Goal: Task Accomplishment & Management: Complete application form

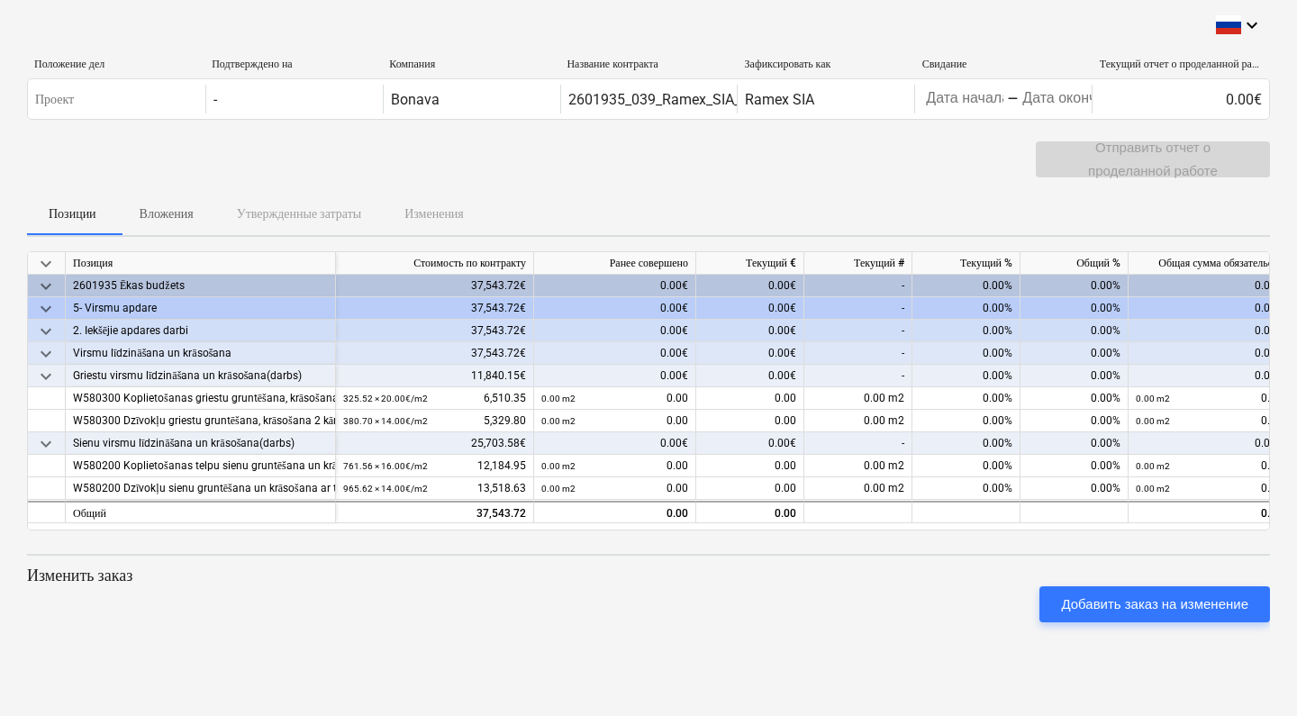
click at [838, 643] on div "keyboard_arrow_down Положение дел Подтверждено на Компания Название контракта З…" at bounding box center [648, 358] width 1297 height 716
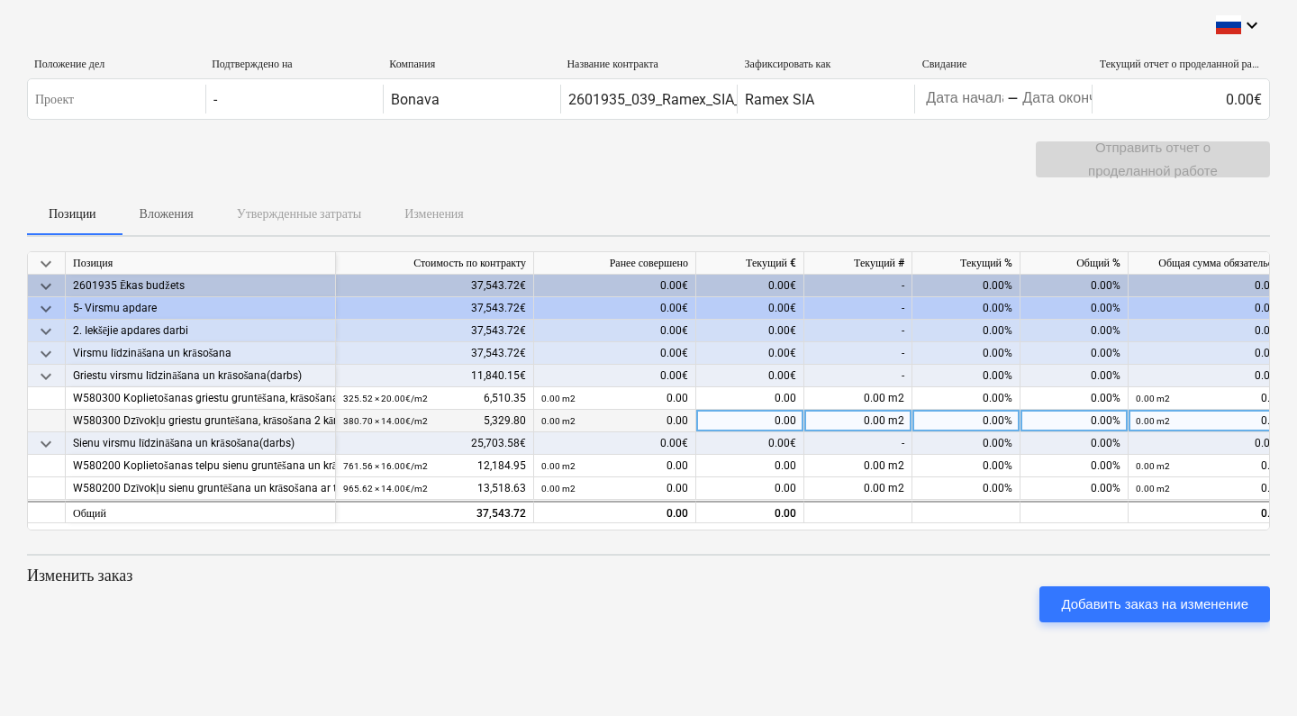
click at [963, 419] on div "0.00%" at bounding box center [966, 421] width 108 height 23
type input "1"
type input "90"
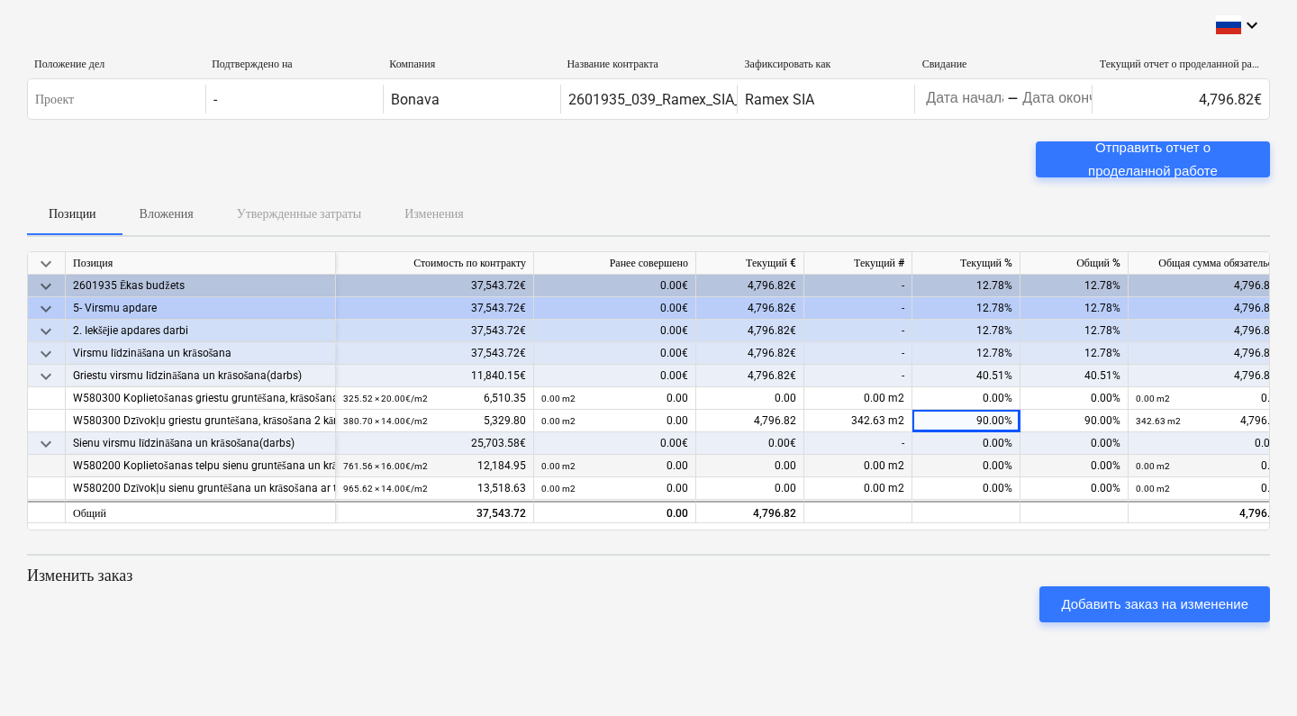
click at [976, 466] on div "0.00%" at bounding box center [966, 466] width 108 height 23
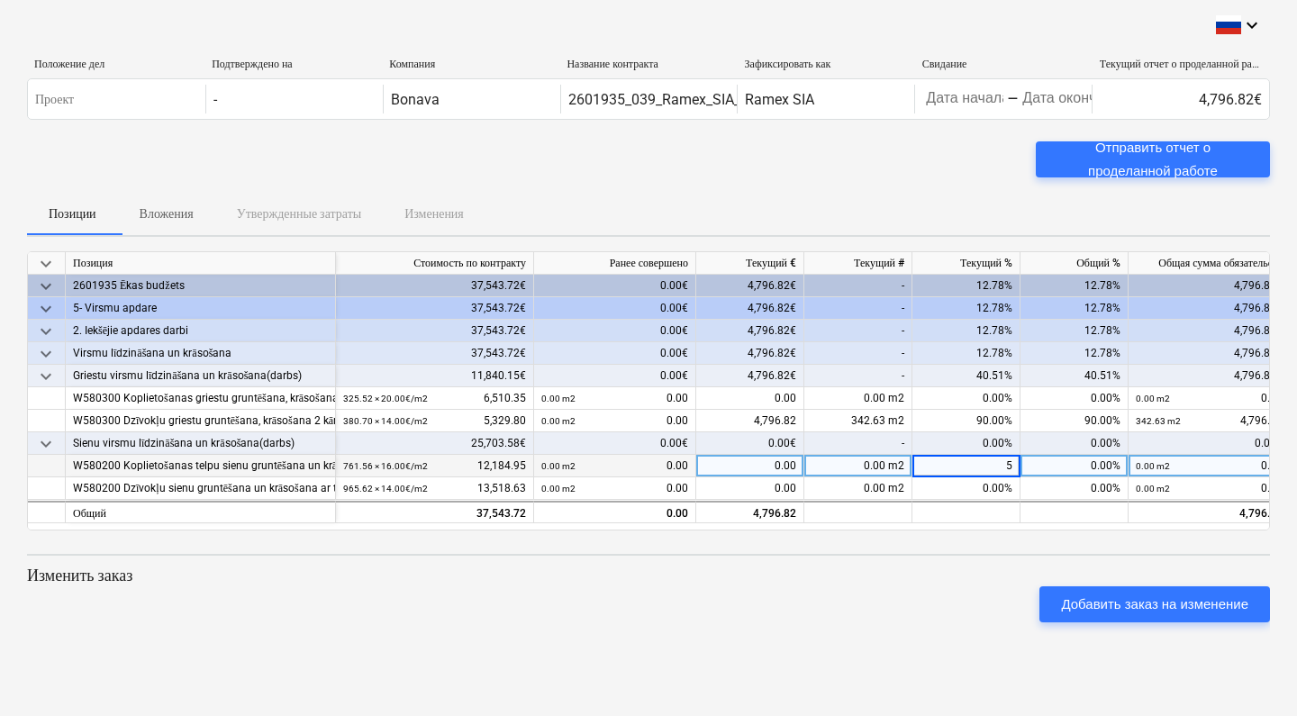
type input "50"
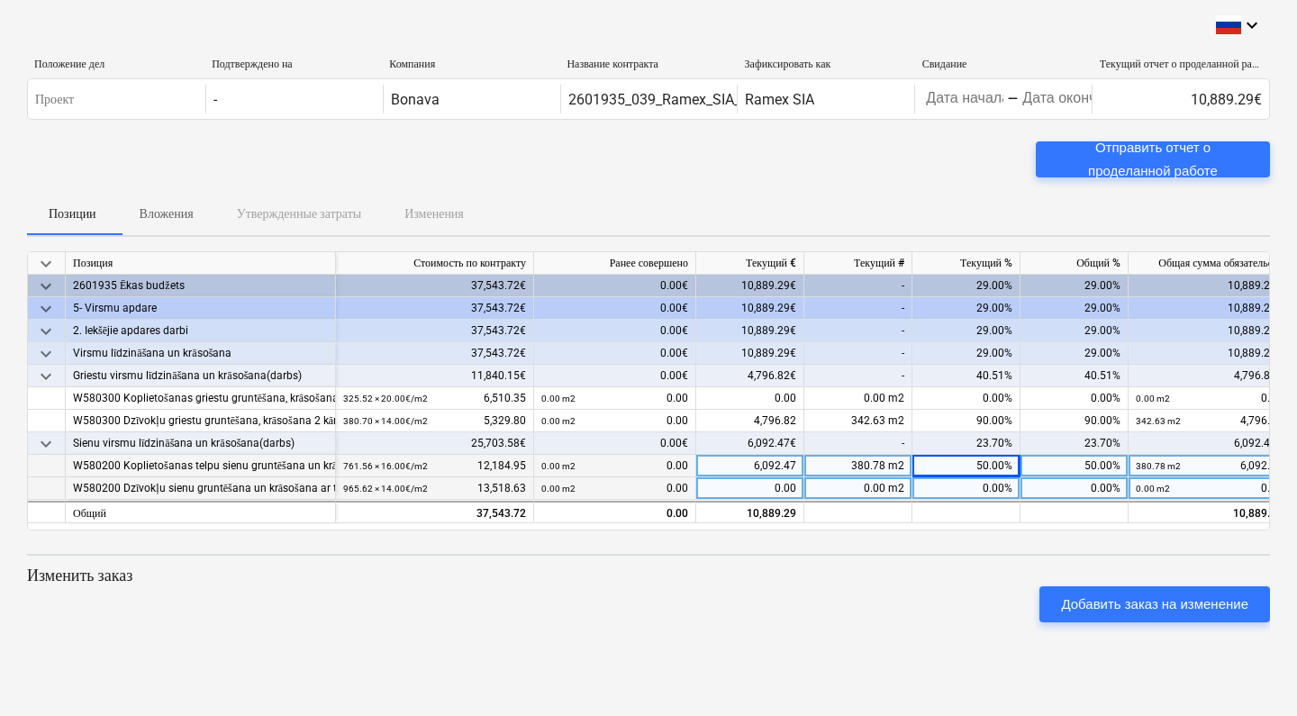
click at [970, 488] on div "0.00%" at bounding box center [966, 488] width 108 height 23
type input "1"
type input "90"
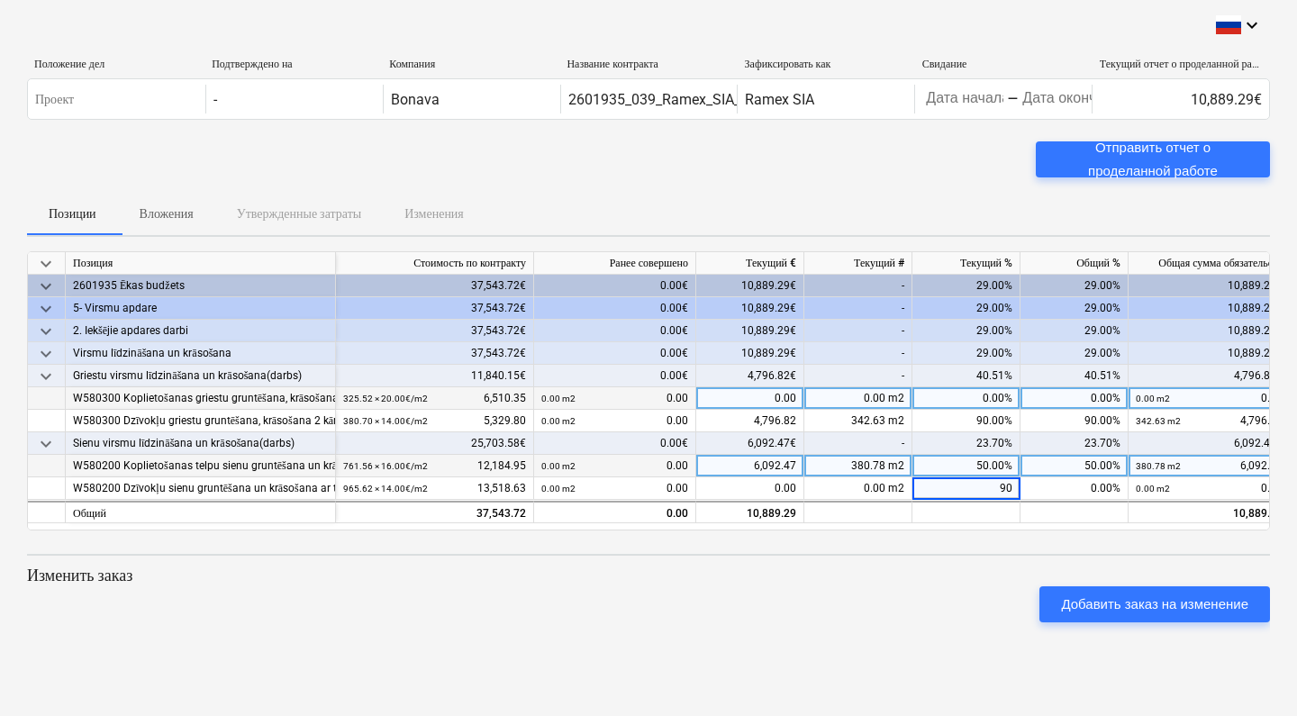
click at [969, 395] on div "0.00%" at bounding box center [966, 398] width 108 height 23
type input "50"
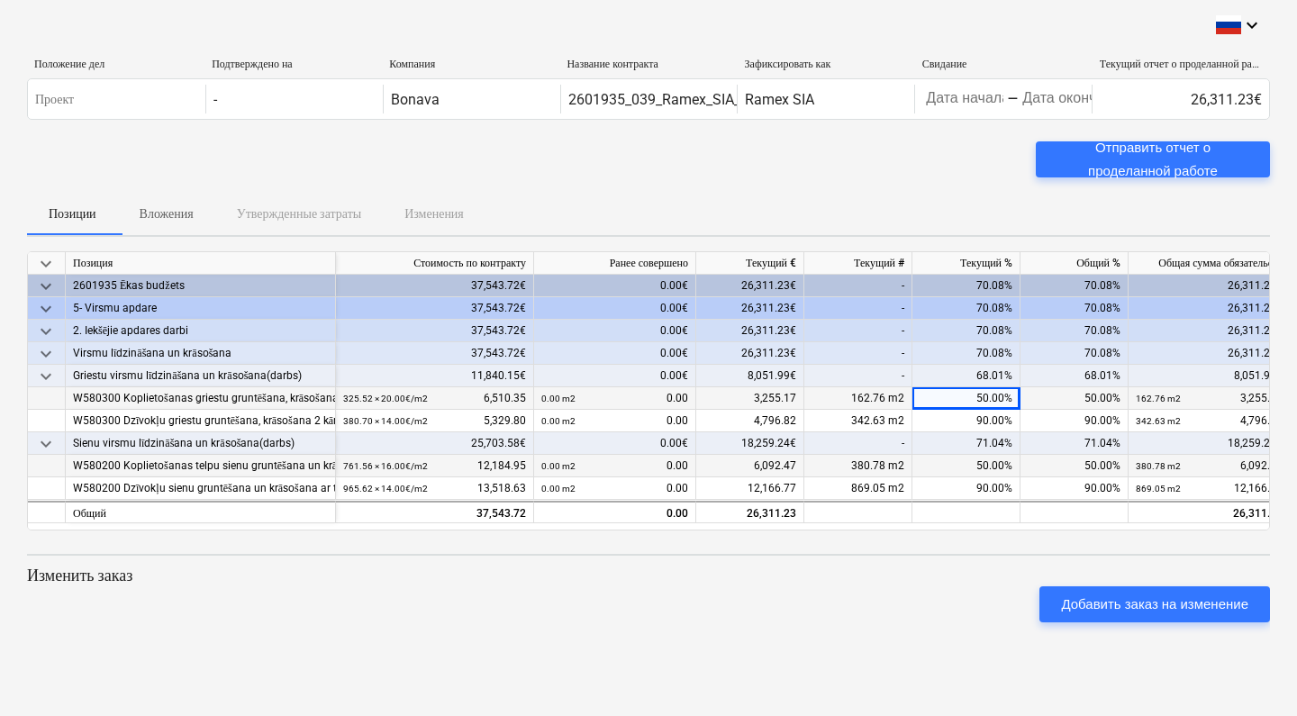
click at [953, 465] on div "50.00%" at bounding box center [966, 466] width 108 height 23
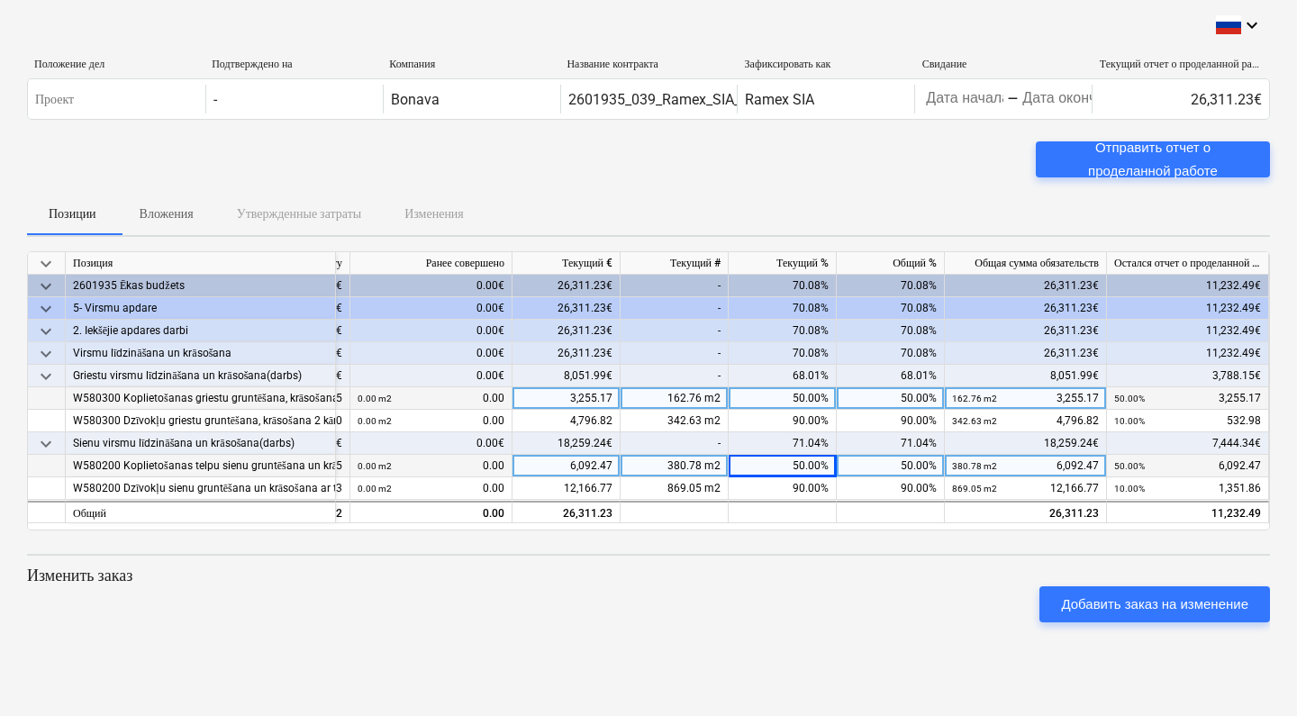
scroll to position [0, 184]
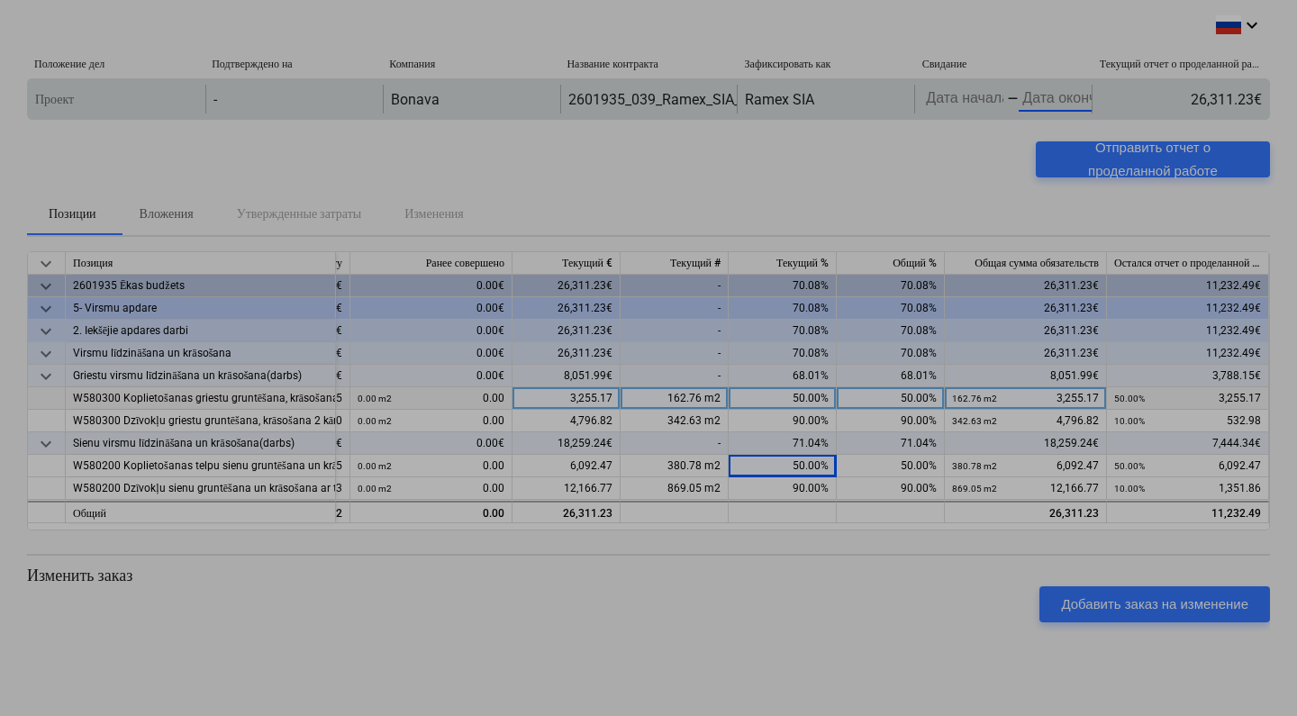
click at [1021, 98] on body "keyboard_arrow_down Положение дел Подтверждено на Компания Название контракта З…" at bounding box center [648, 358] width 1297 height 716
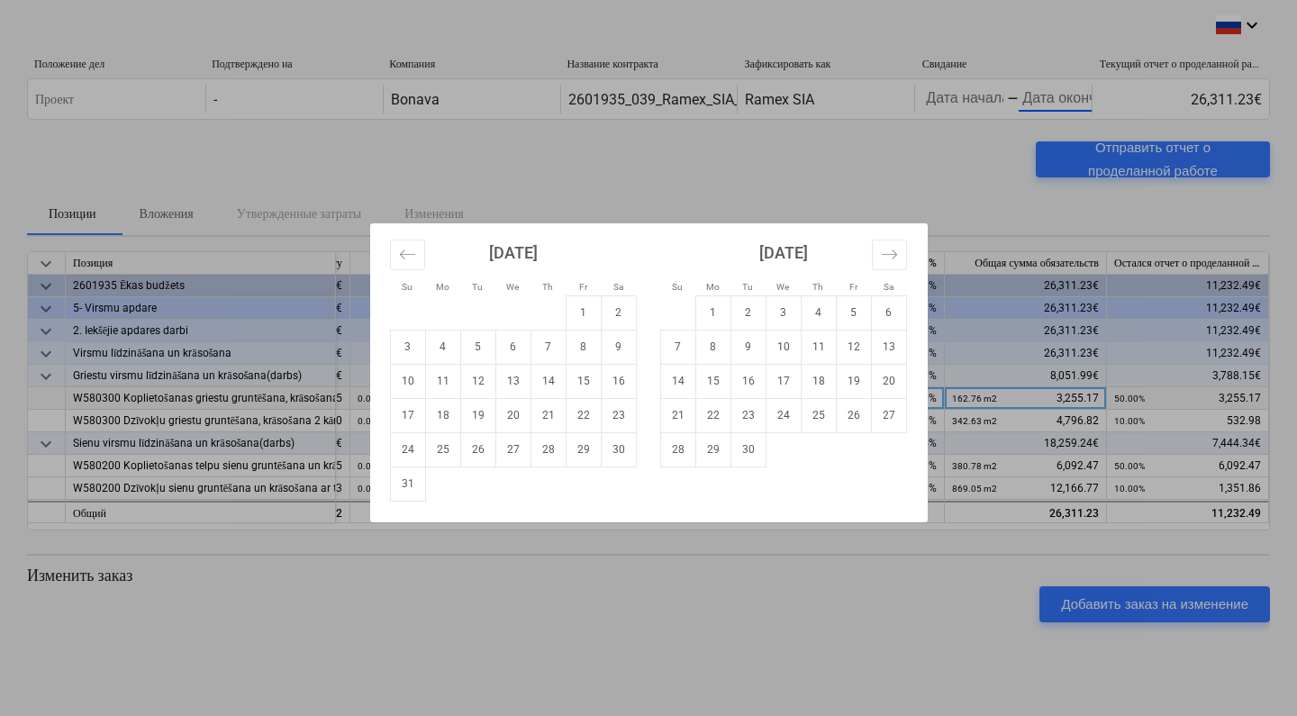
click at [366, 565] on div "Su Mo Tu We Th Fr Sa Su Mo Tu We Th Fr Sa July 2025 1 2 3 4 5 6 7 8 9 10 11 12 …" at bounding box center [648, 358] width 1297 height 716
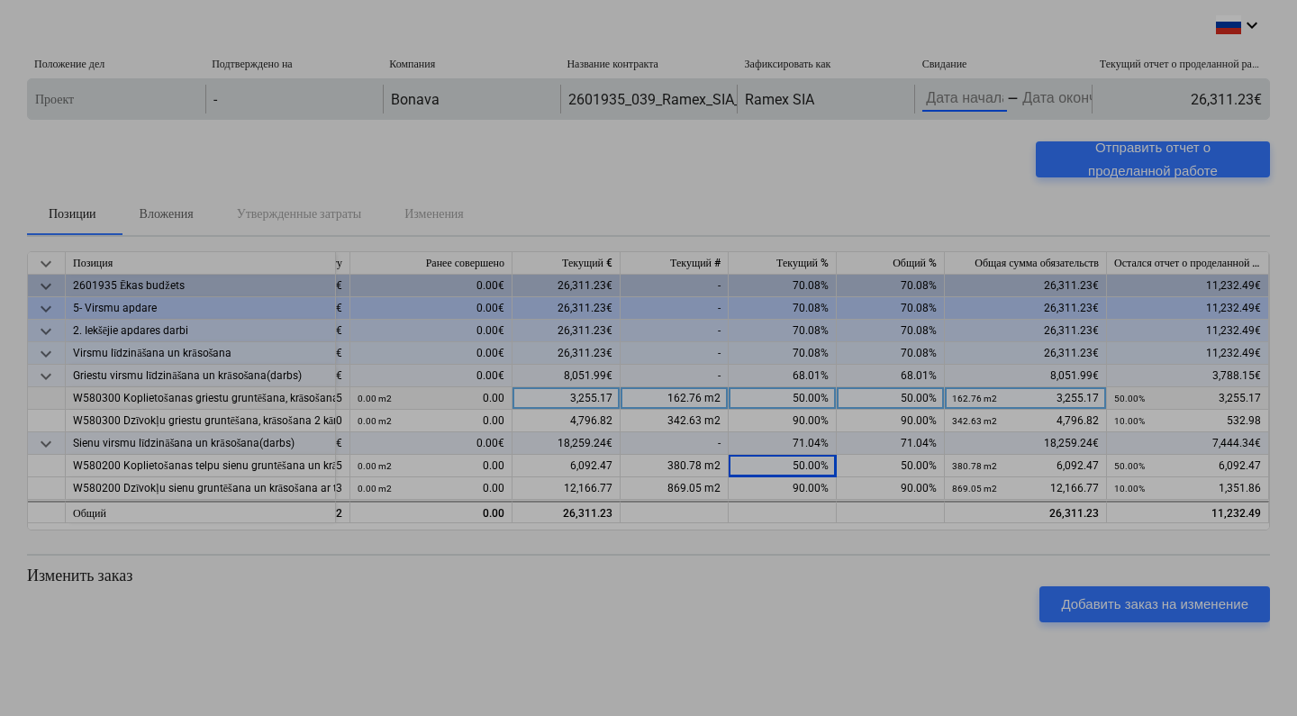
click at [941, 102] on body "keyboard_arrow_down Положение дел Подтверждено на Компания Название контракта З…" at bounding box center [648, 358] width 1297 height 716
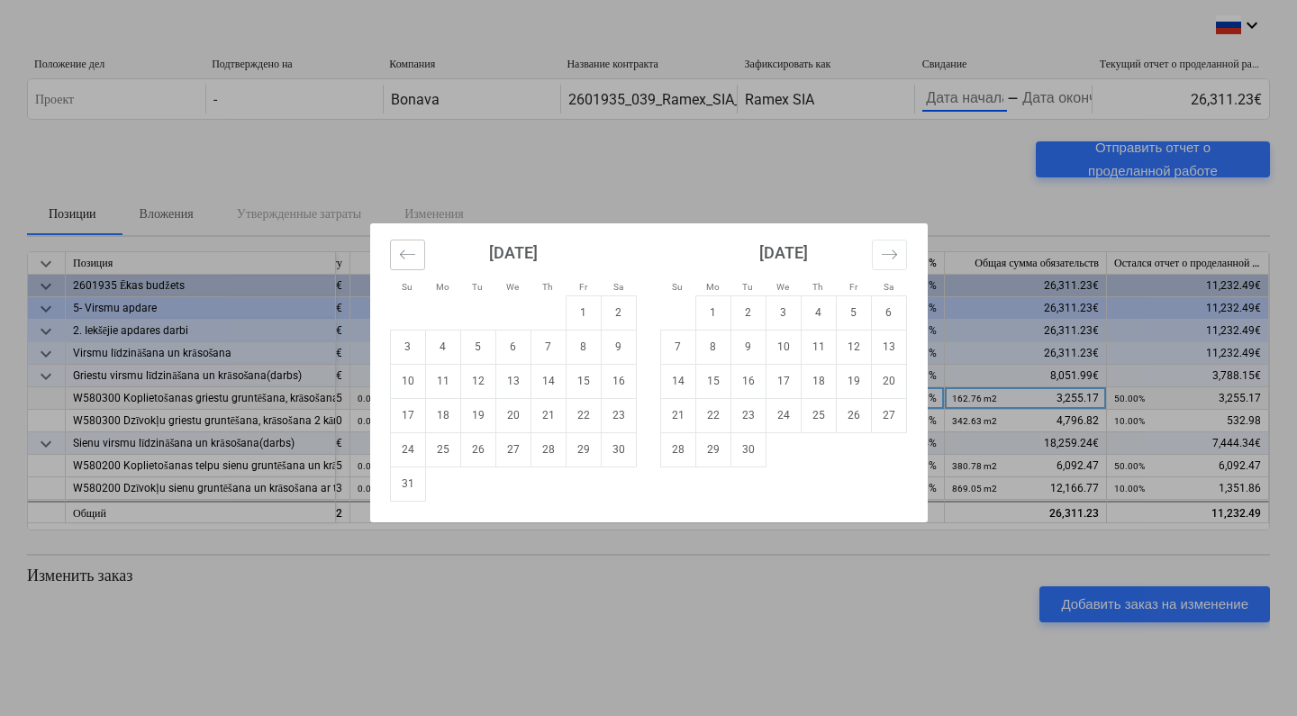
click at [403, 254] on icon "Move backward to switch to the previous month." at bounding box center [406, 253] width 15 height 9
click at [585, 411] on td "25" at bounding box center [582, 415] width 35 height 34
type input "07/25/2025"
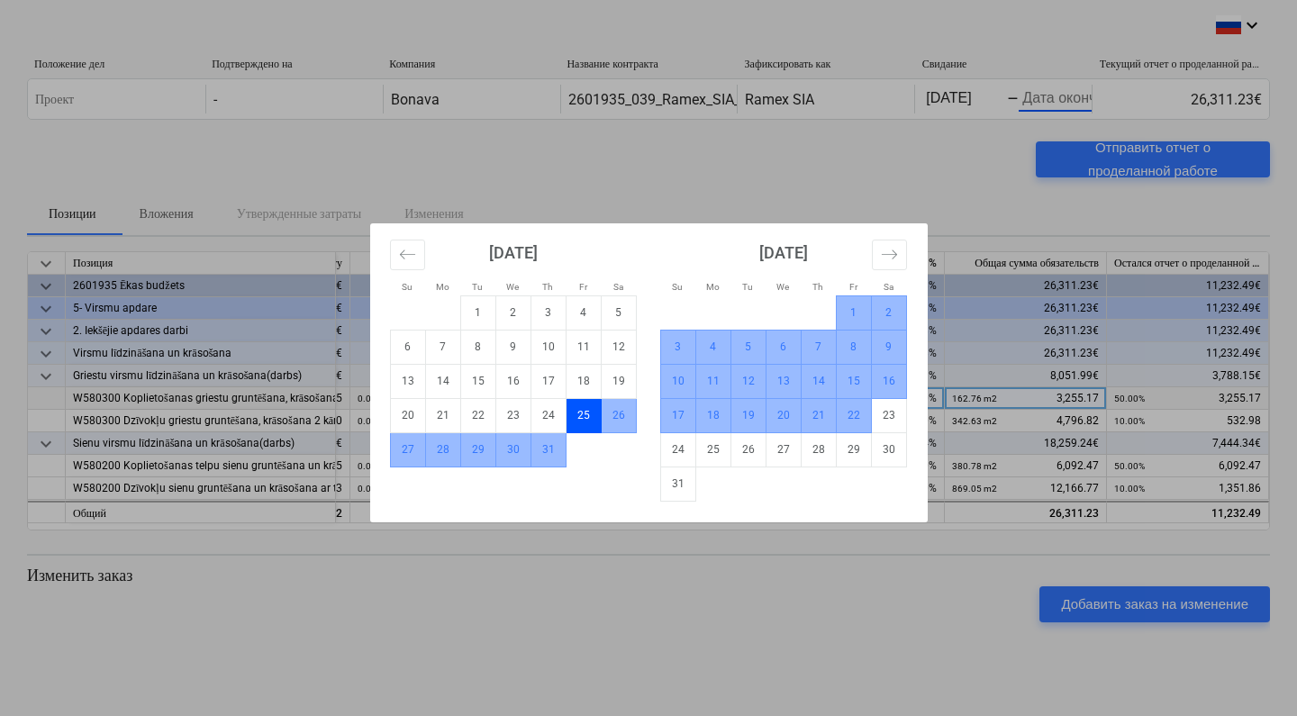
click at [851, 415] on td "22" at bounding box center [853, 415] width 35 height 34
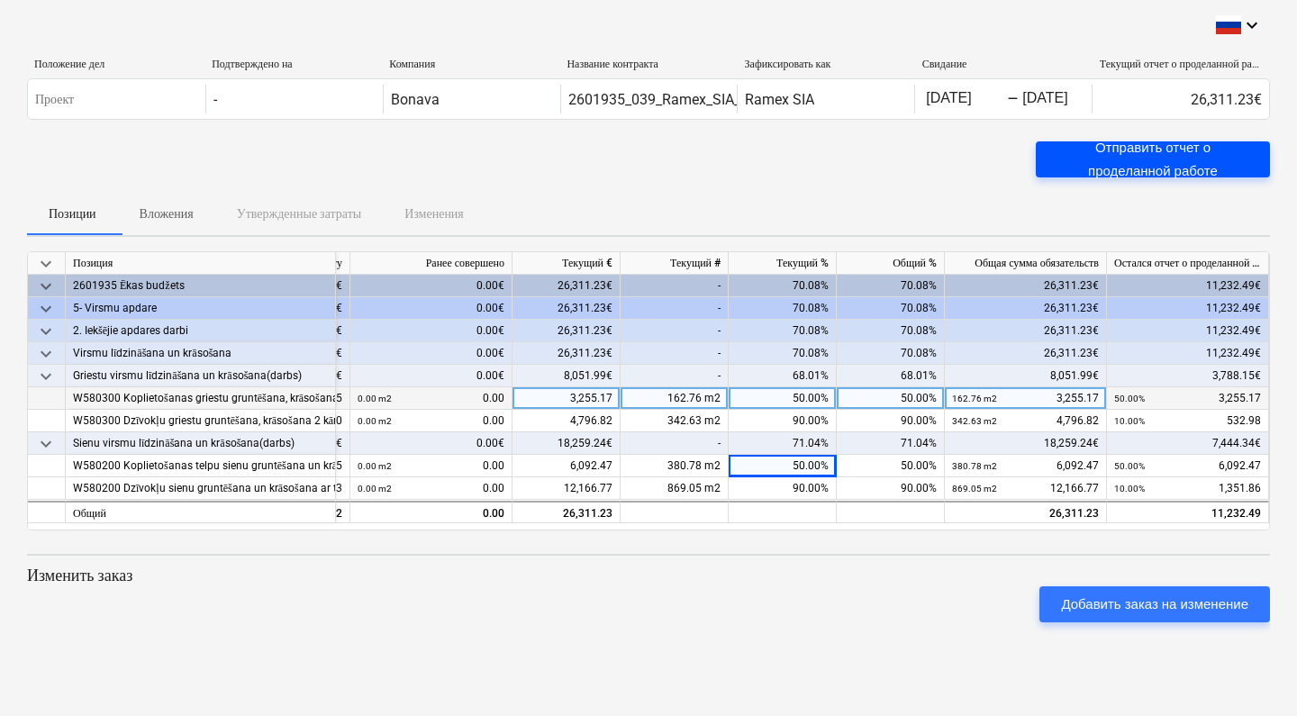
click at [1111, 170] on div "Отправить отчет о проделанной работе" at bounding box center [1152, 160] width 191 height 48
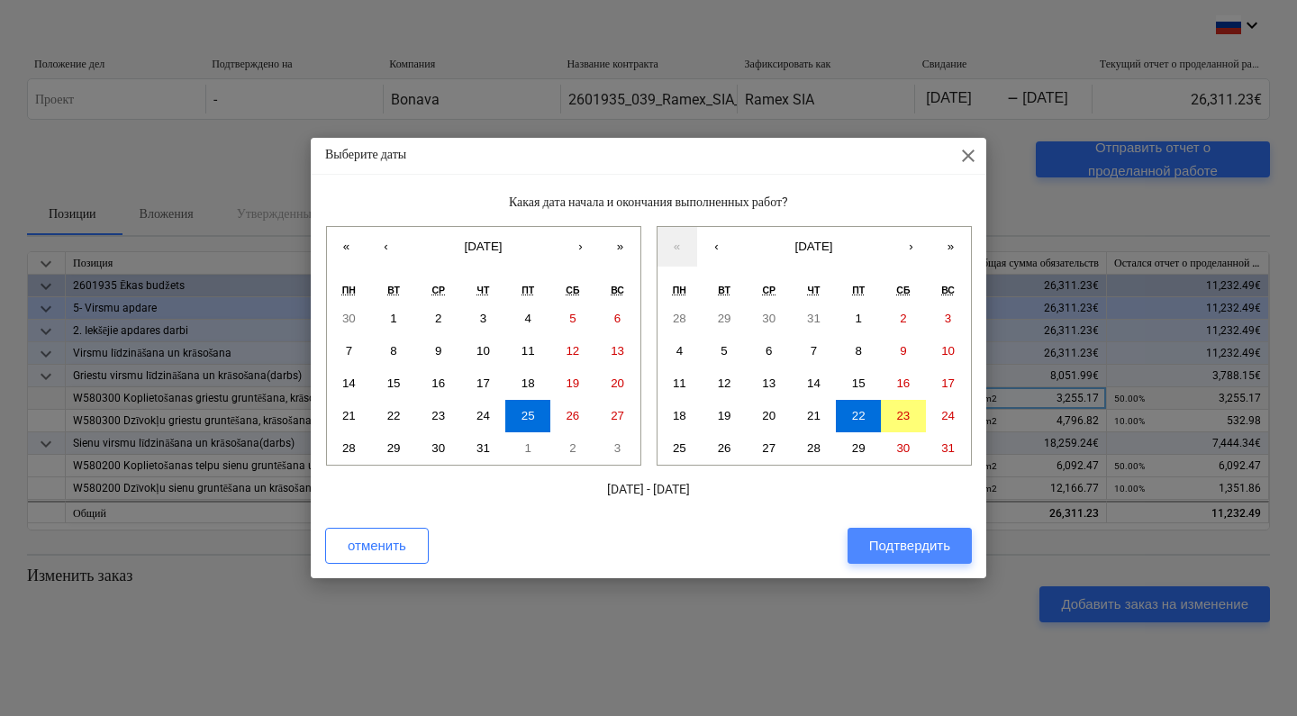
click at [890, 553] on div "Подтвердить" at bounding box center [909, 545] width 81 height 23
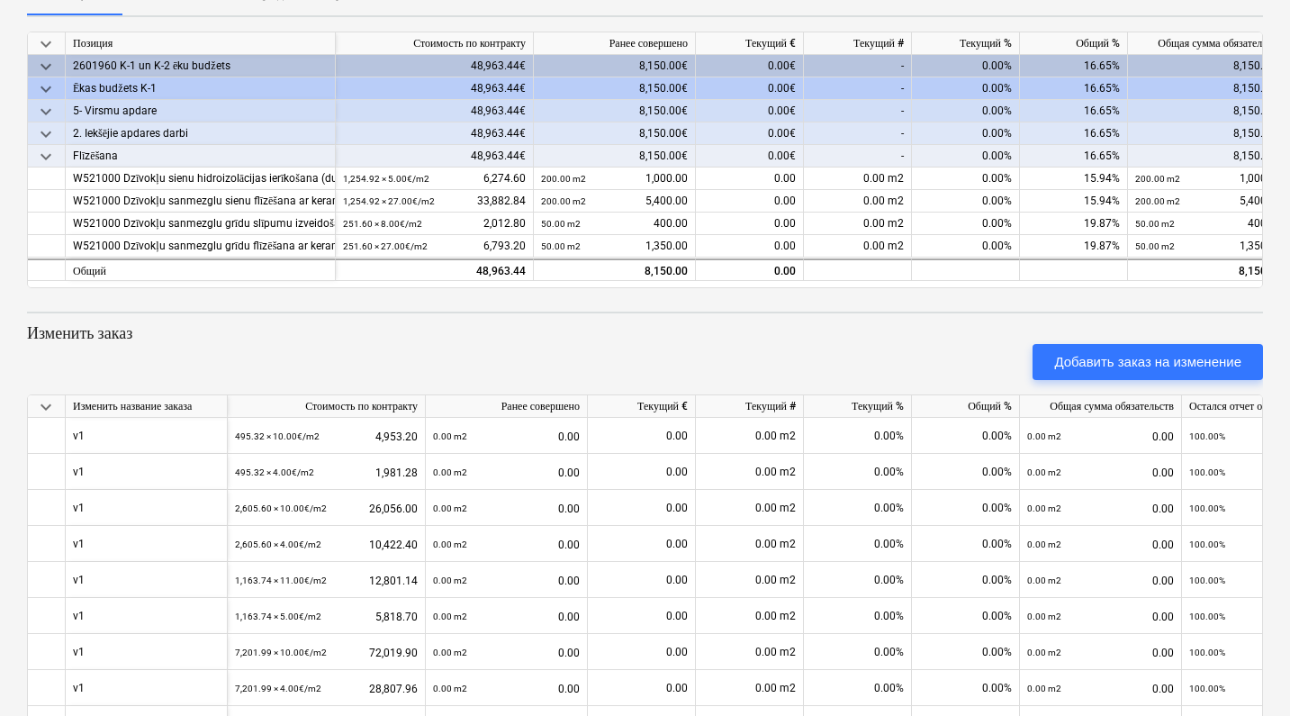
scroll to position [223, 0]
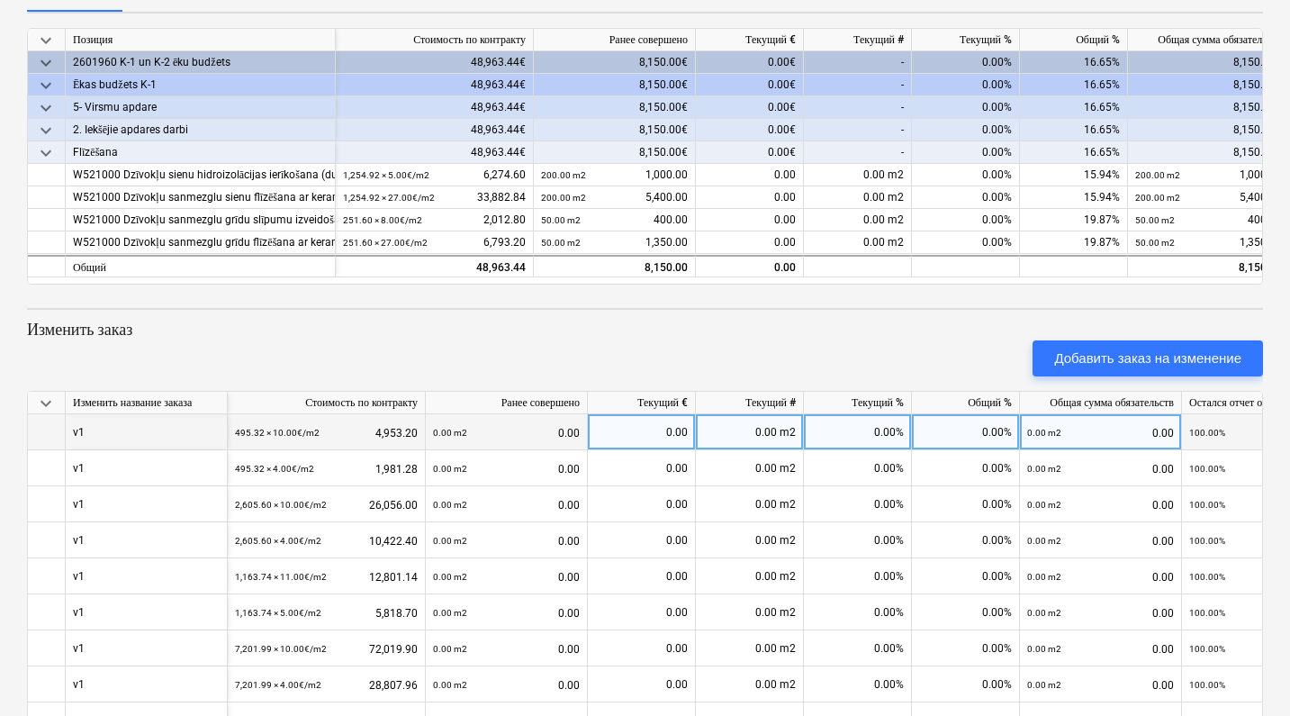
click at [877, 431] on div "0.00%" at bounding box center [858, 432] width 108 height 36
type input "50"
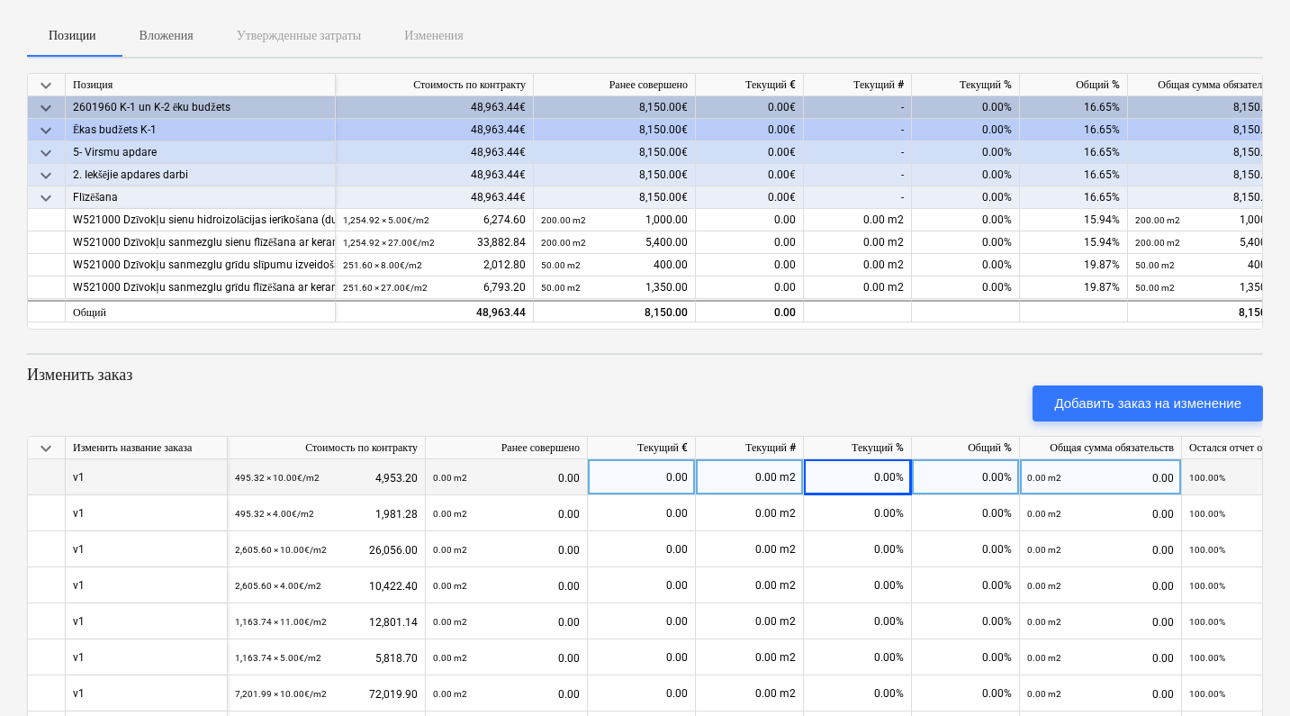
scroll to position [177, 0]
